Goal: Task Accomplishment & Management: Manage account settings

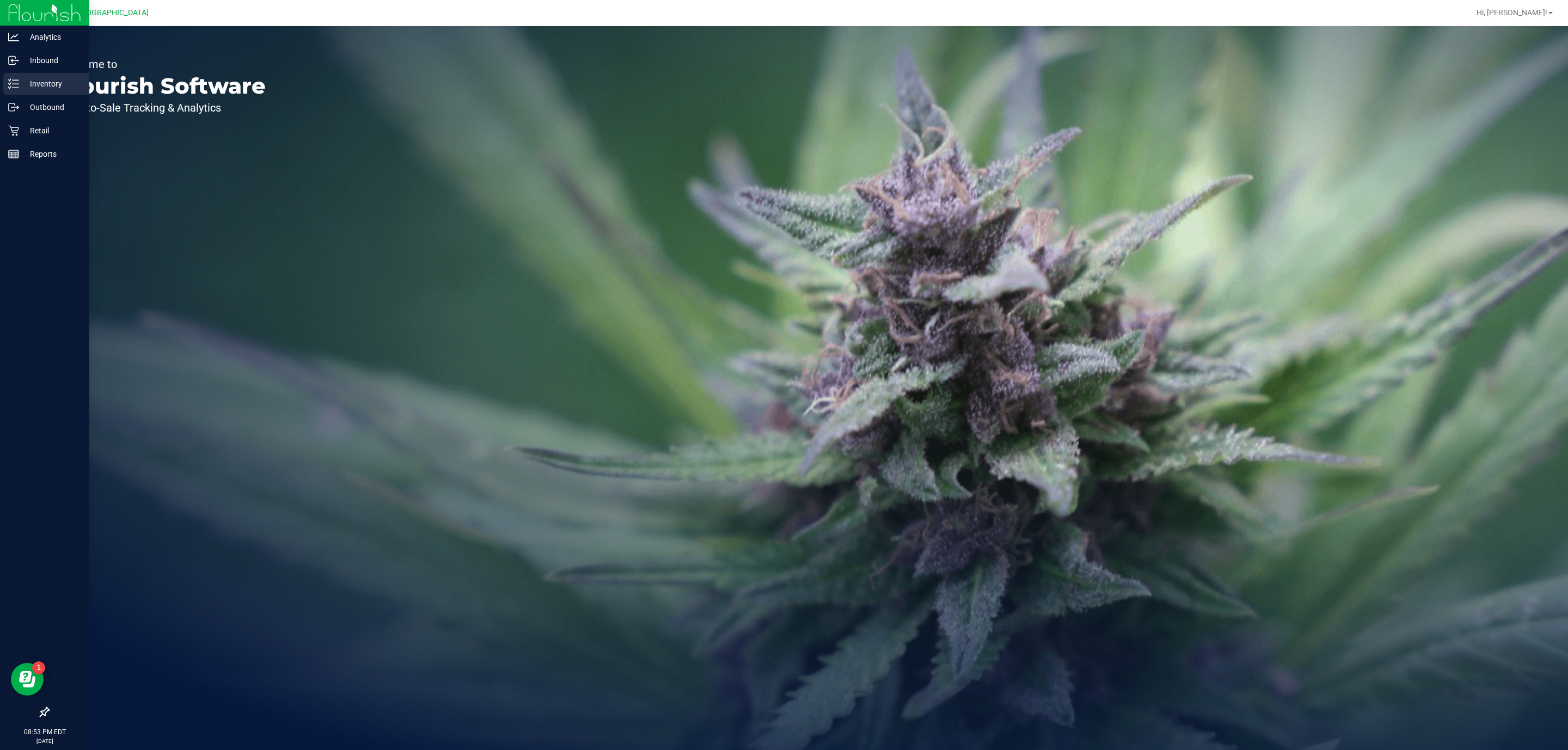
click at [31, 86] on p "Inventory" at bounding box center [51, 84] width 65 height 13
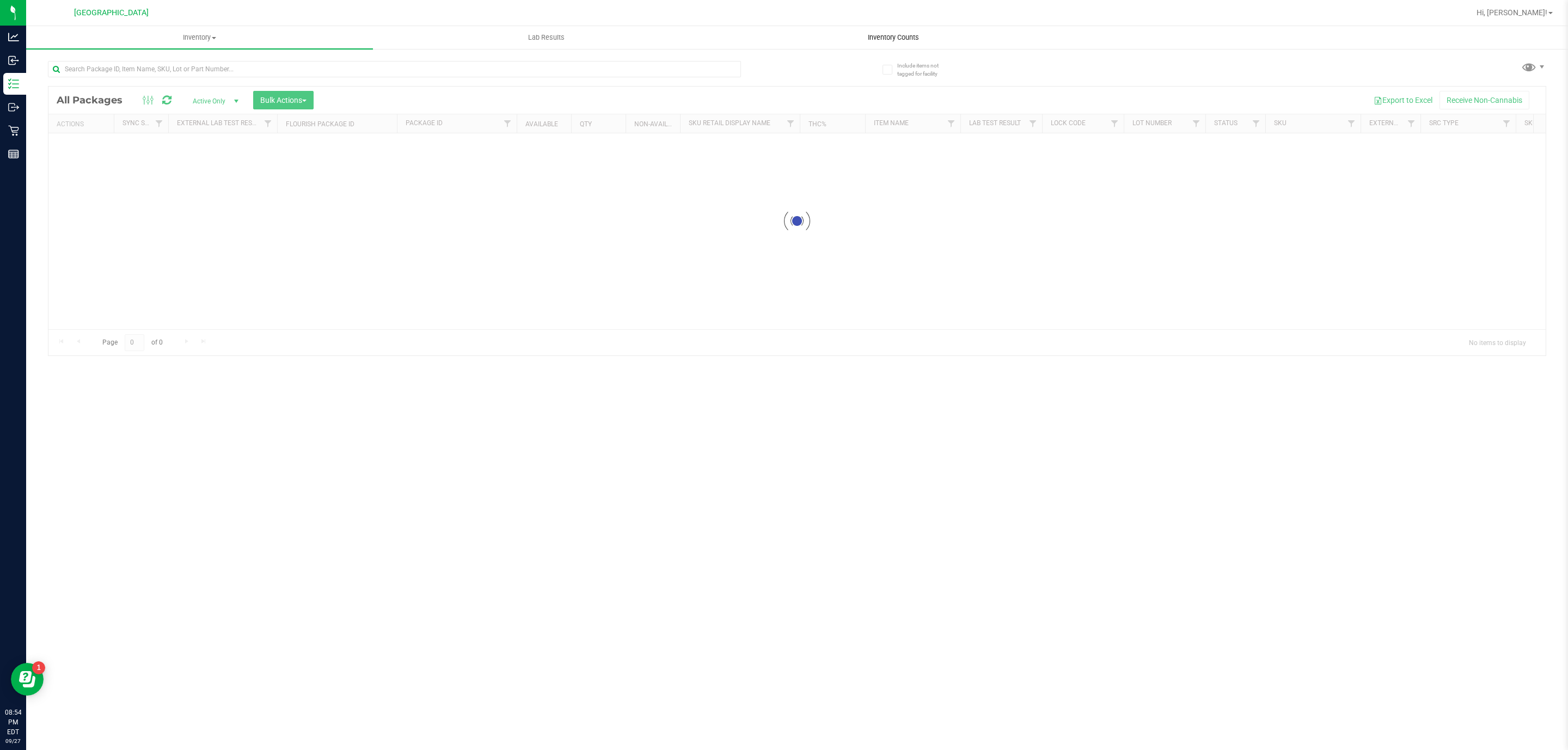
click at [907, 38] on span "Inventory Counts" at bounding box center [894, 38] width 80 height 10
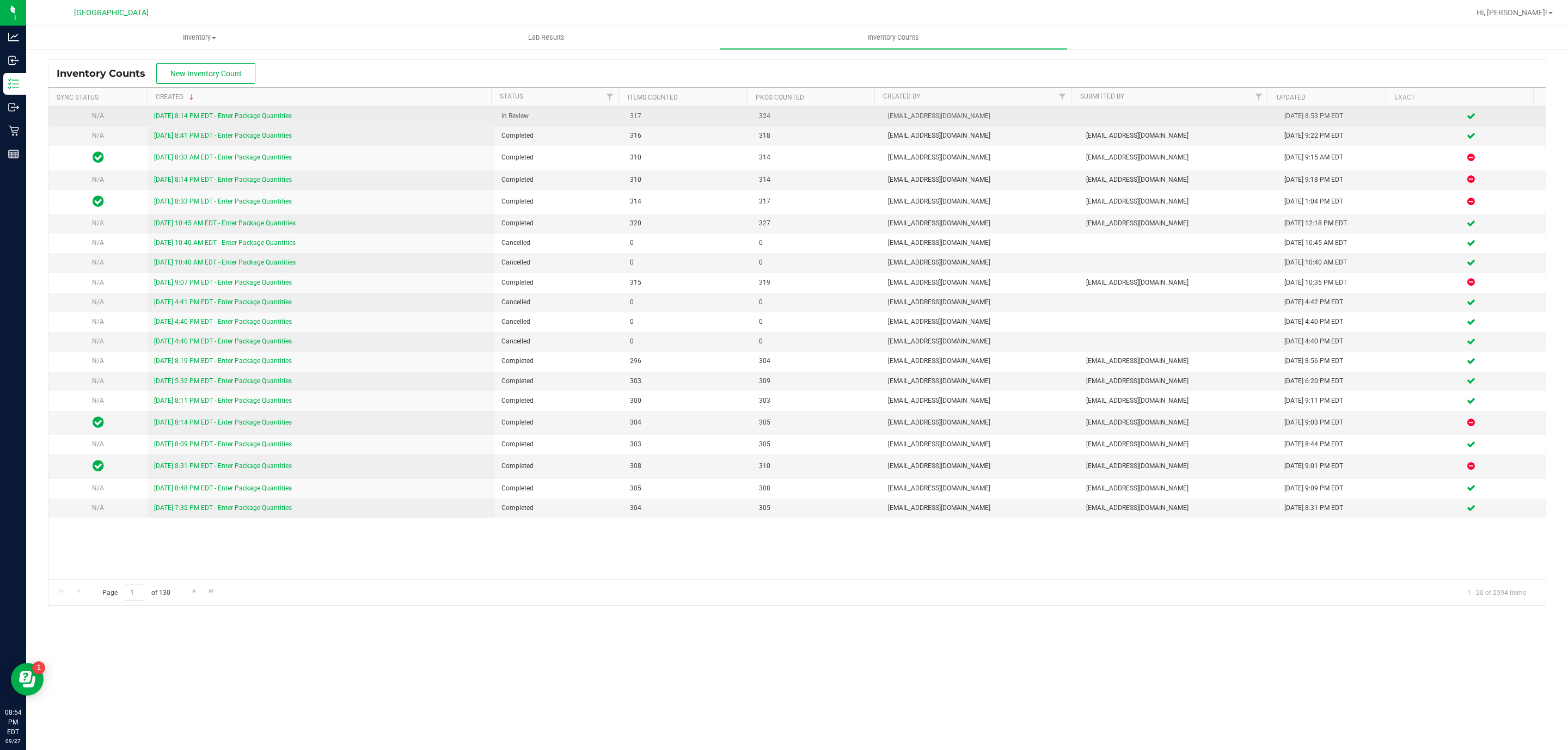
click at [216, 115] on link "[DATE] 8:14 PM EDT - Enter Package Quantities" at bounding box center [223, 116] width 138 height 8
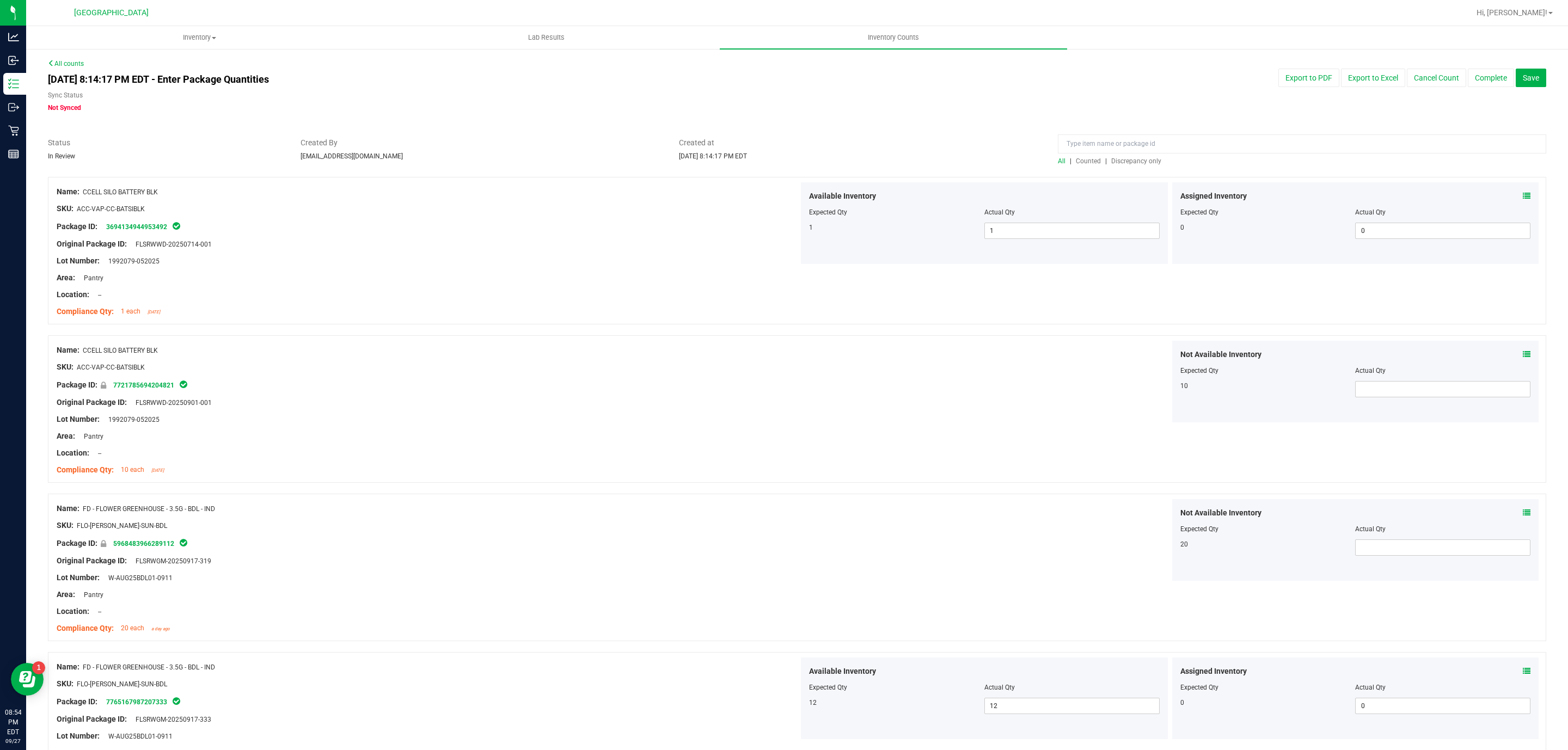
drag, startPoint x: 1471, startPoint y: 68, endPoint x: 1400, endPoint y: 116, distance: 85.7
click at [1140, 164] on span "Discrepancy only" at bounding box center [1137, 161] width 50 height 8
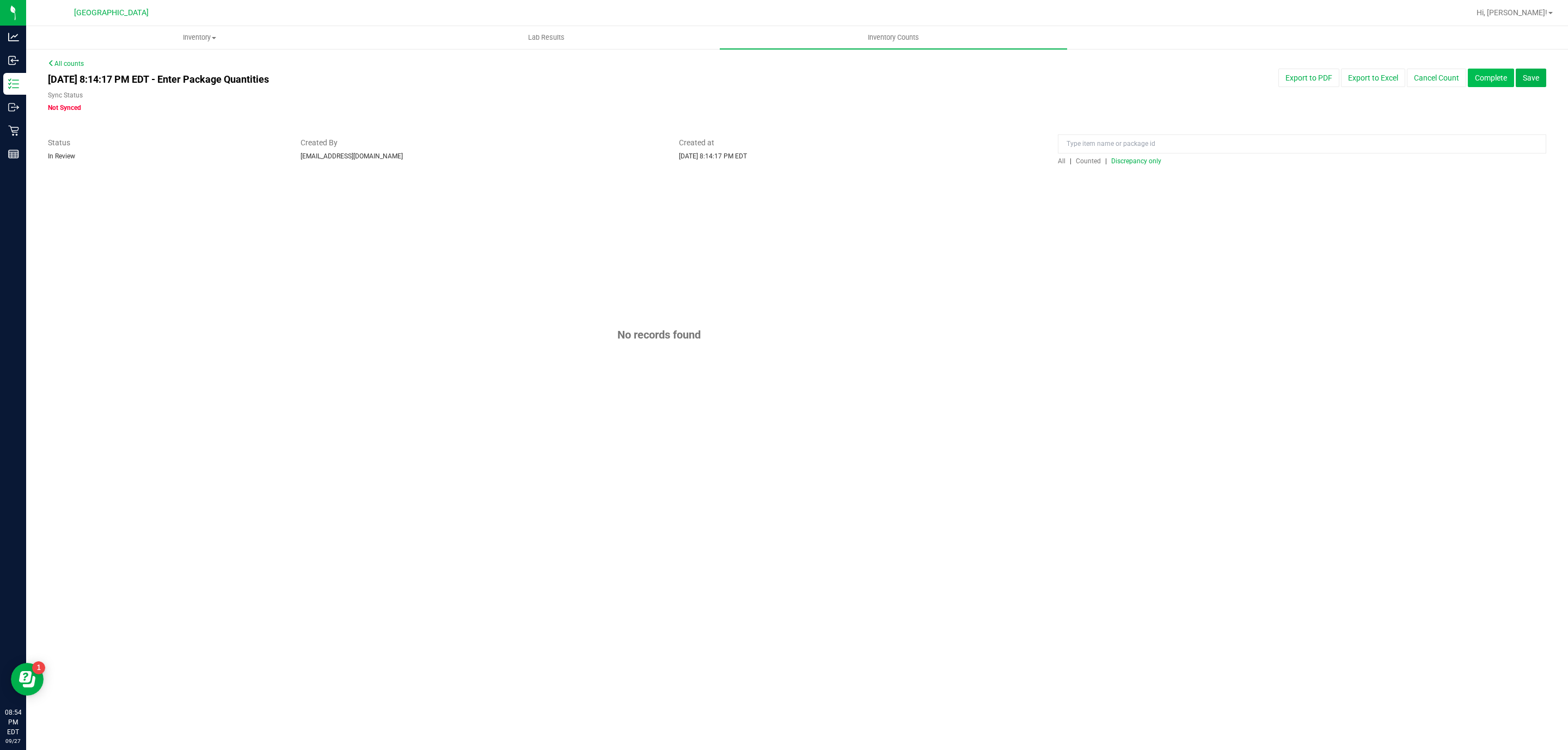
click at [1483, 80] on button "Complete" at bounding box center [1491, 78] width 46 height 18
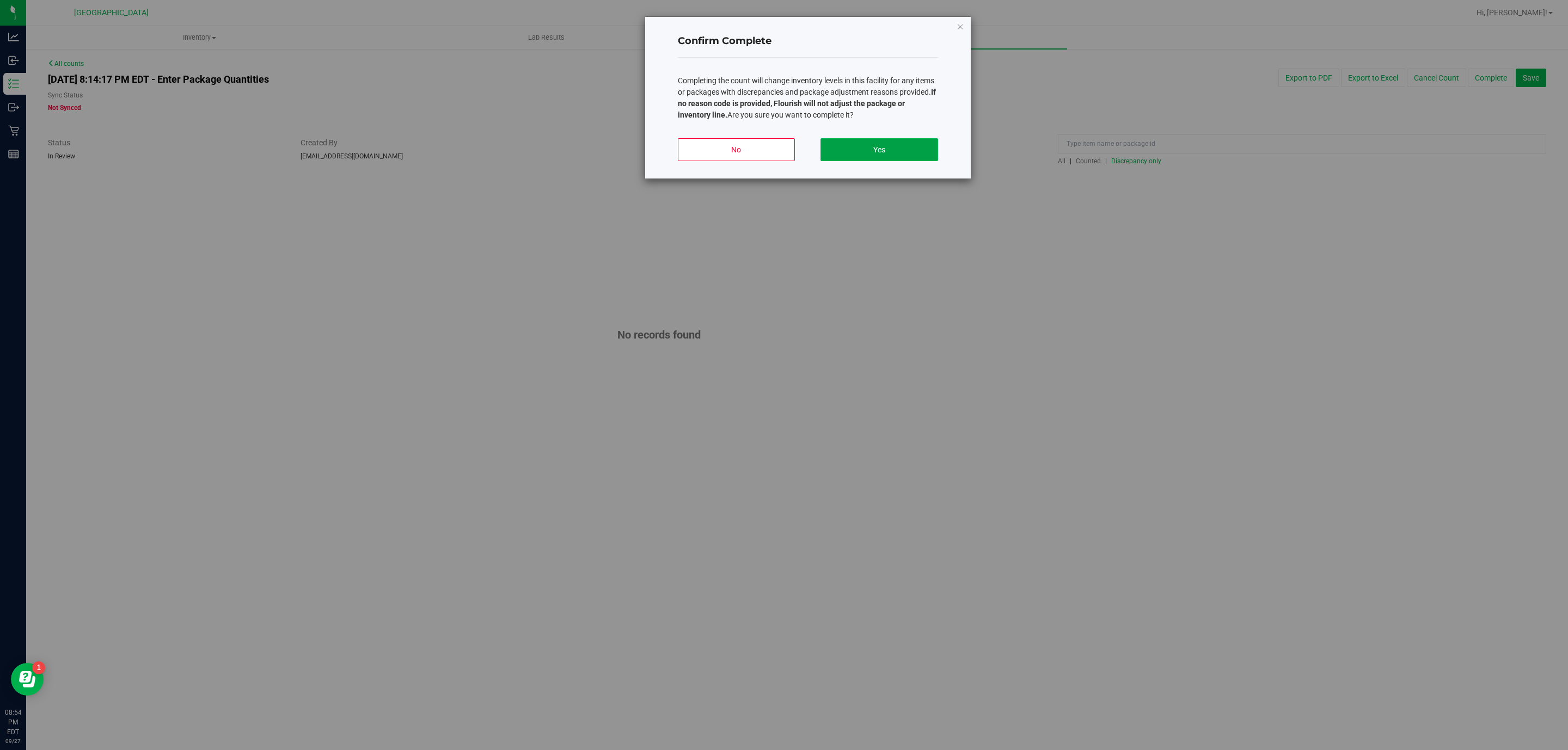
click at [910, 149] on button "Yes" at bounding box center [879, 149] width 117 height 23
